Goal: Task Accomplishment & Management: Manage account settings

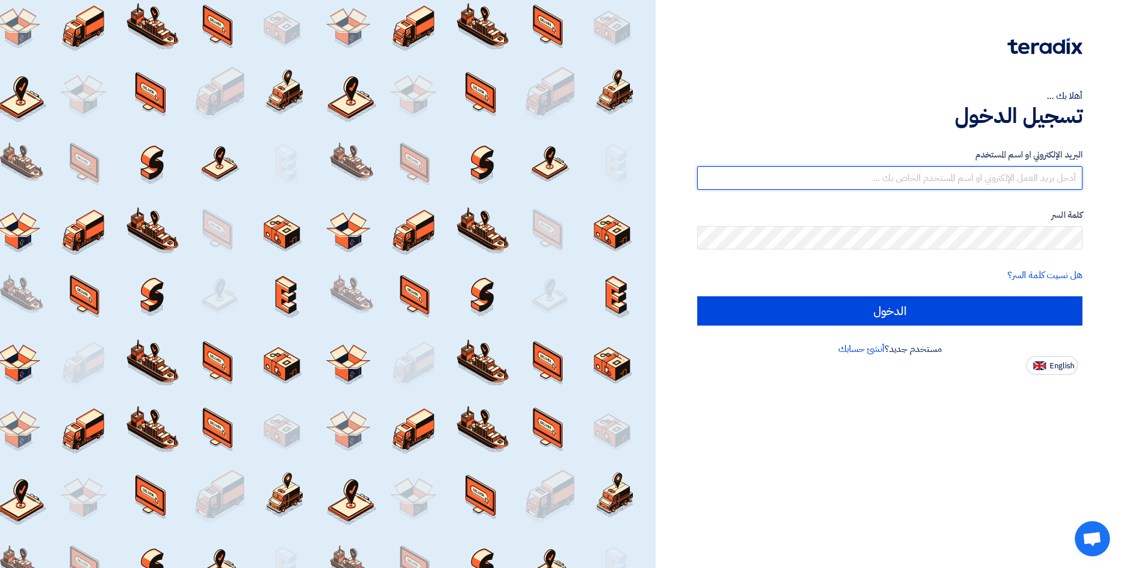
click at [996, 180] on input "text" at bounding box center [889, 177] width 385 height 23
type input "ل"
type input "gmakram@chimiart.com"
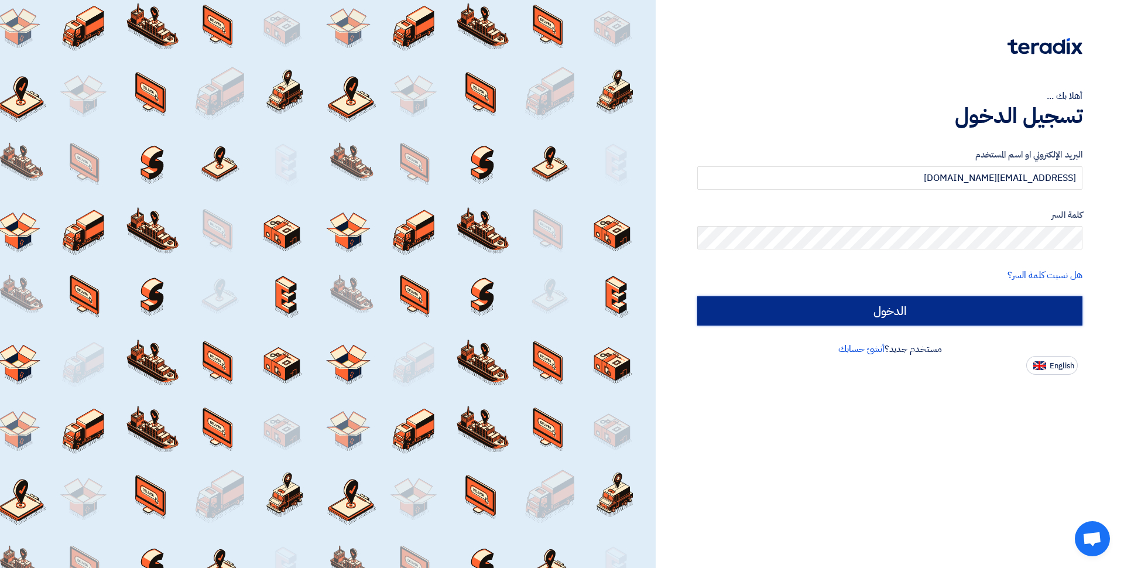
click at [1004, 303] on input "الدخول" at bounding box center [889, 310] width 385 height 29
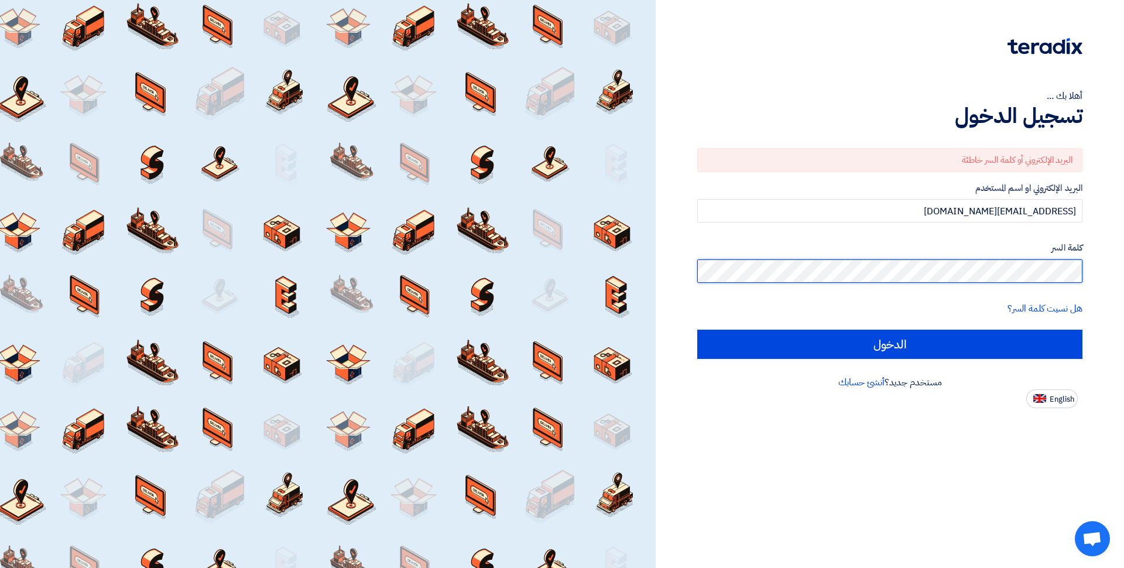
click at [1101, 270] on div "أهلا بك ... تسجيل الدخول البريد الإلكتروني أو كلمة السر خاطئة البريد الإلكتروني…" at bounding box center [889, 204] width 451 height 408
click at [697, 330] on input "الدخول" at bounding box center [889, 344] width 385 height 29
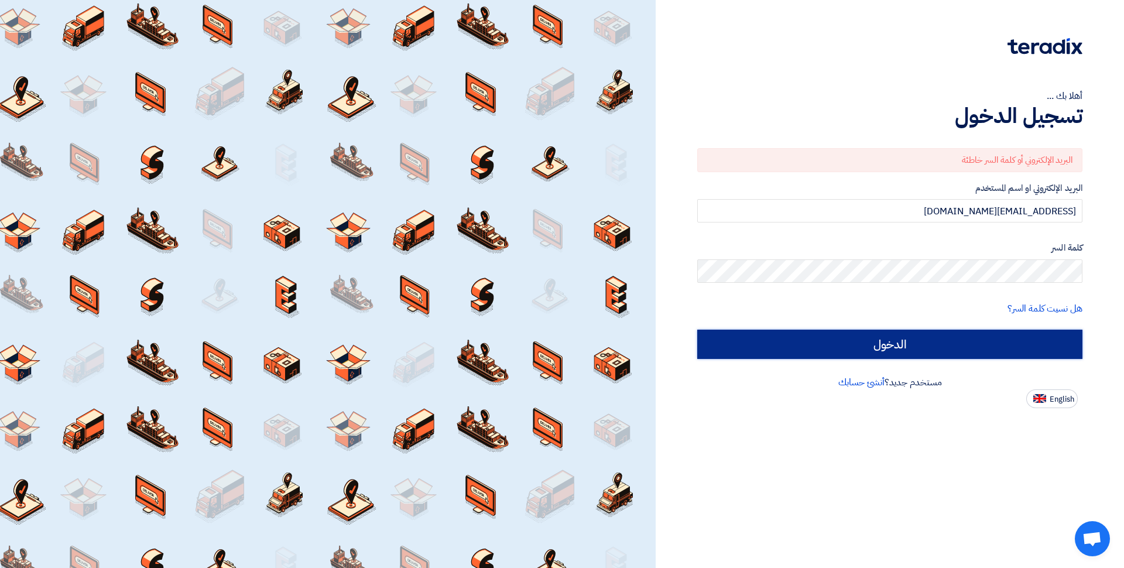
click at [1026, 346] on input "الدخول" at bounding box center [889, 344] width 385 height 29
